Goal: Information Seeking & Learning: Learn about a topic

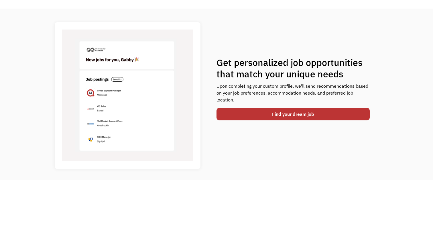
scroll to position [297, 0]
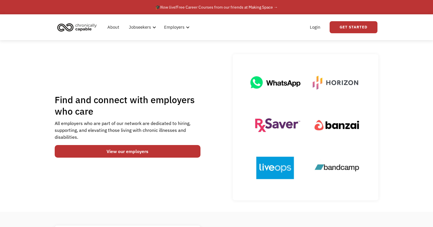
click at [181, 151] on link "View our employers" at bounding box center [128, 151] width 146 height 13
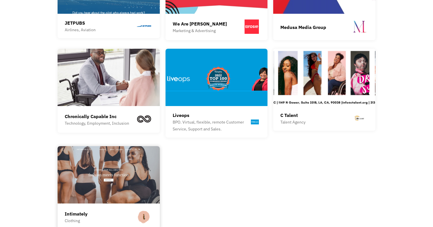
scroll to position [685, 0]
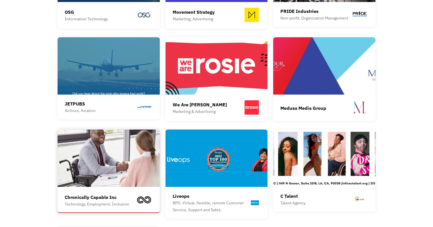
click at [102, 147] on img at bounding box center [109, 157] width 102 height 57
